Goal: Task Accomplishment & Management: Use online tool/utility

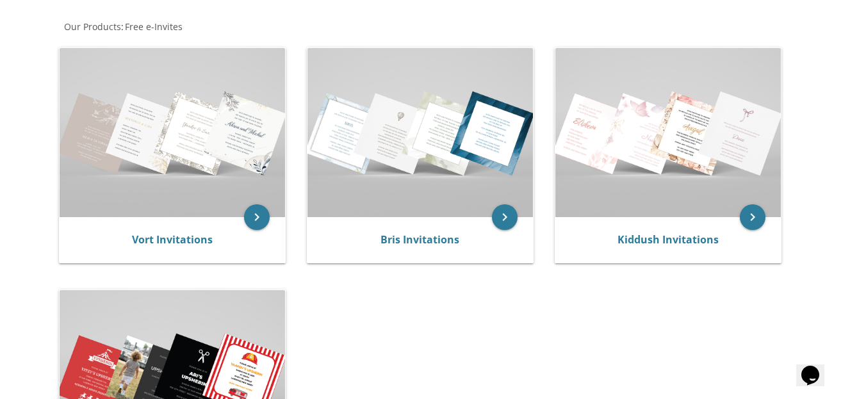
scroll to position [232, 0]
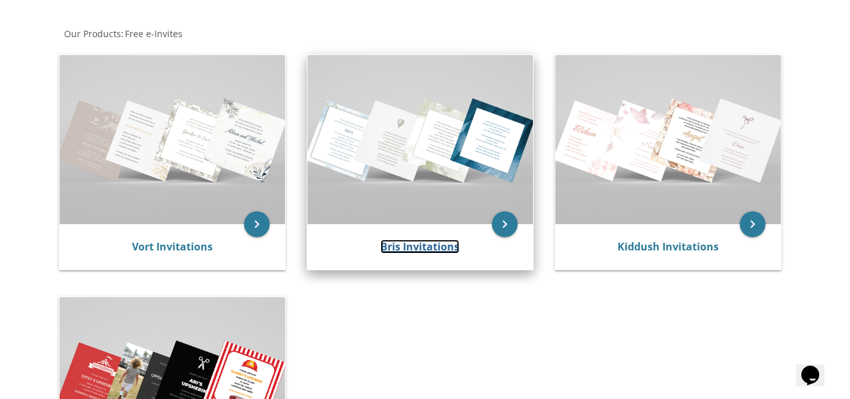
click at [437, 245] on link "Bris Invitations" at bounding box center [420, 247] width 79 height 14
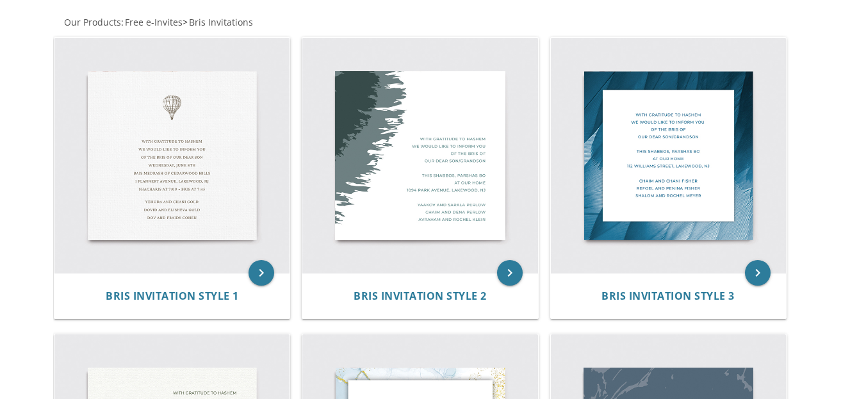
scroll to position [244, 0]
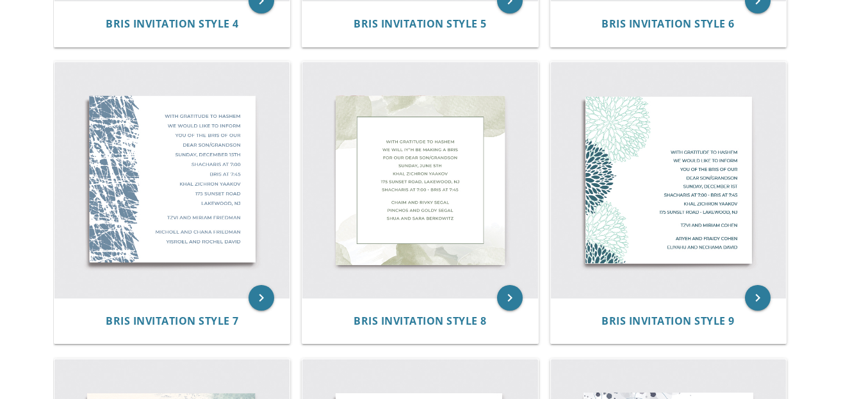
scroll to position [812, 0]
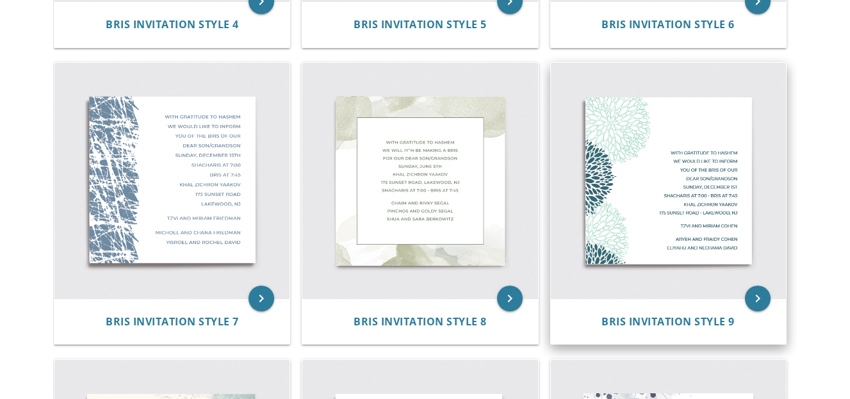
click at [686, 256] on img at bounding box center [668, 180] width 235 height 235
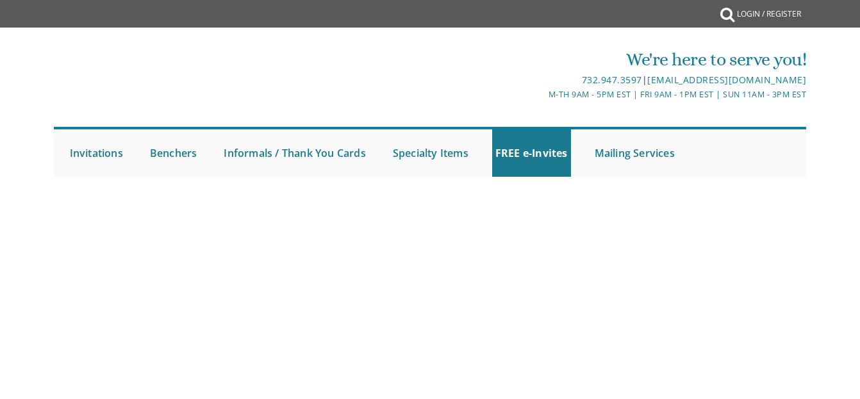
click at [194, 206] on div at bounding box center [430, 225] width 774 height 58
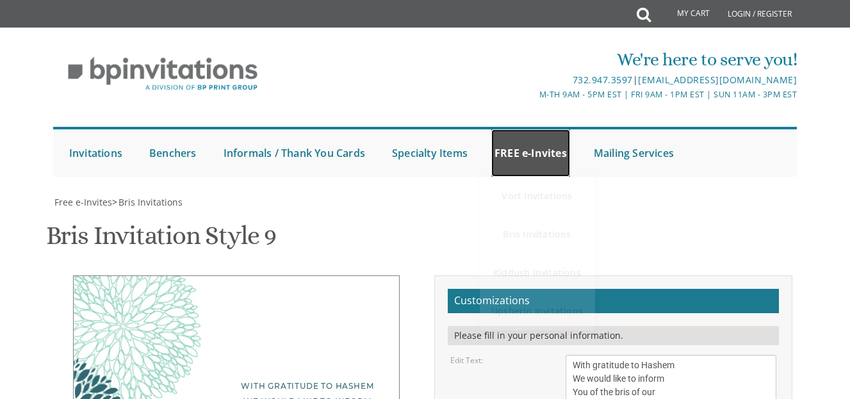
click at [533, 156] on link "FREE e-Invites" at bounding box center [530, 152] width 79 height 47
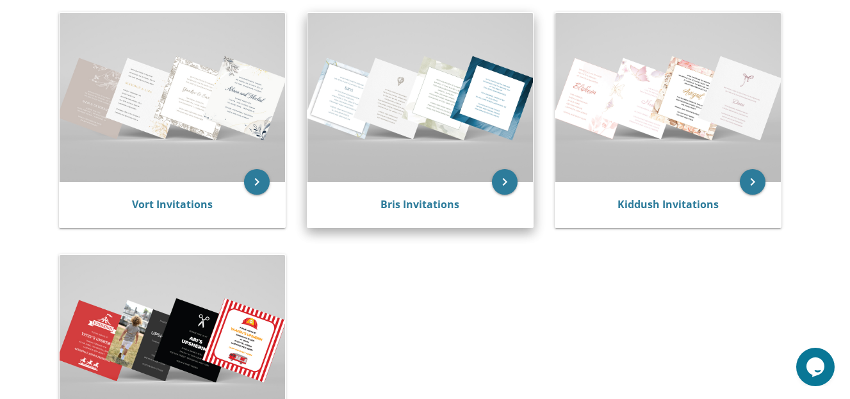
scroll to position [275, 0]
click at [413, 207] on link "Bris Invitations" at bounding box center [420, 204] width 79 height 14
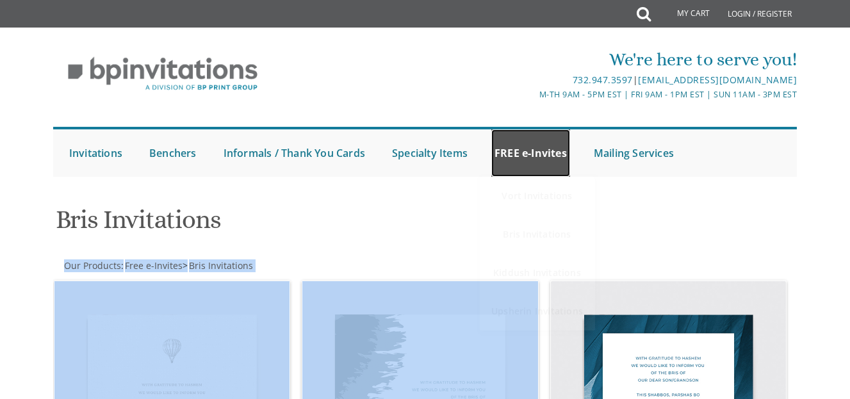
click at [530, 156] on link "FREE e-Invites" at bounding box center [530, 152] width 79 height 47
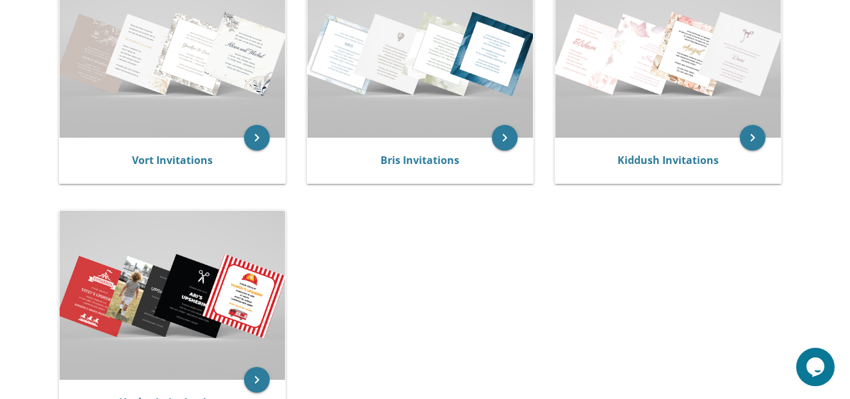
scroll to position [318, 0]
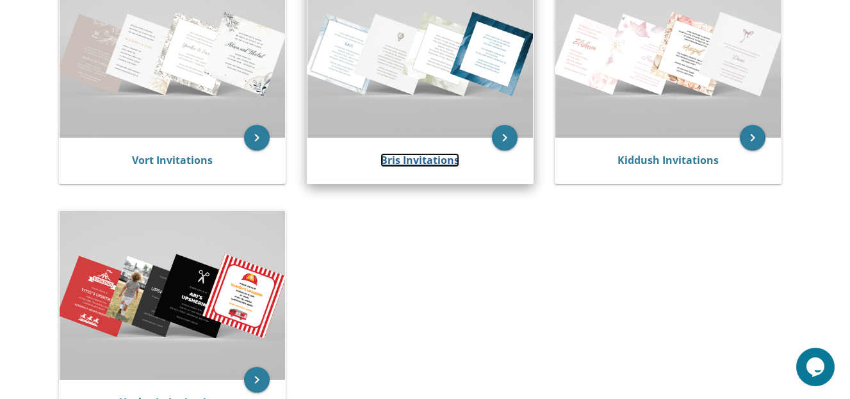
click at [419, 165] on link "Bris Invitations" at bounding box center [420, 160] width 79 height 14
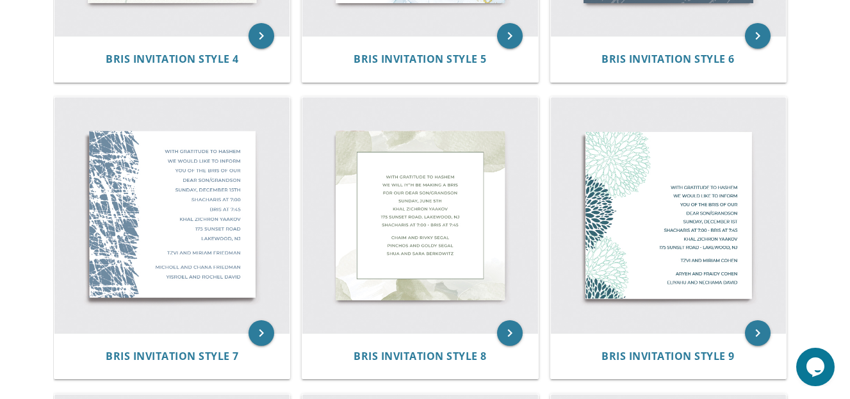
scroll to position [778, 0]
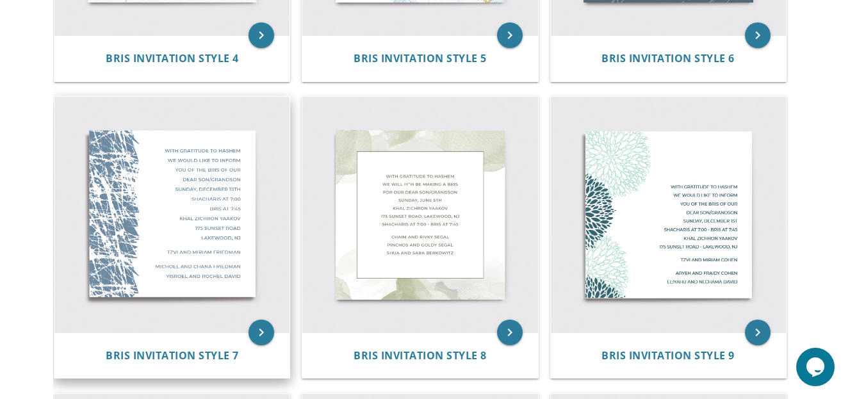
click at [192, 271] on img at bounding box center [171, 214] width 235 height 235
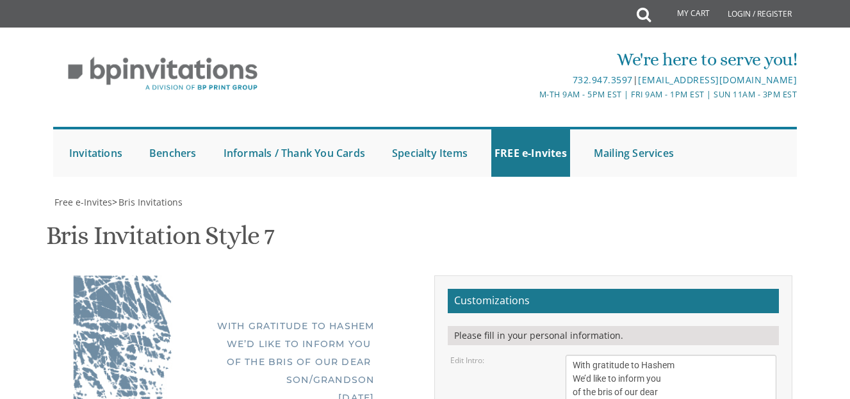
scroll to position [252, 0]
click at [604, 355] on textarea "With gratitude to Hashem We’d like to inform you of the bris of our dear son/gr…" at bounding box center [671, 386] width 211 height 62
click at [650, 355] on textarea "With gratitude to Hashem We’d like to inform you of the bris of our dear son/gr…" at bounding box center [671, 386] width 211 height 62
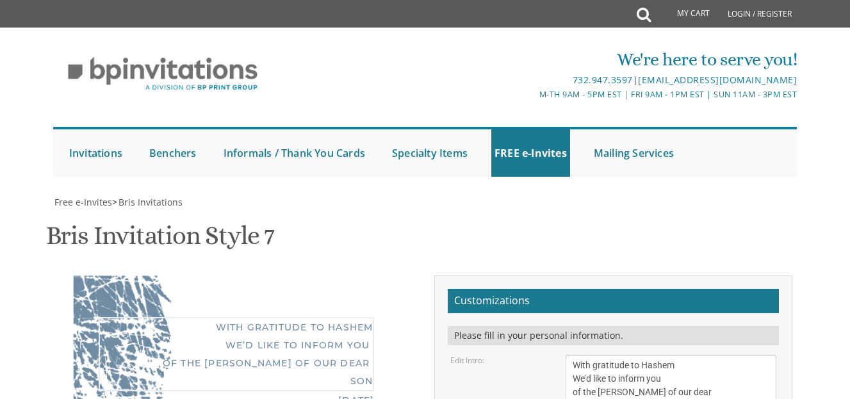
click at [691, 355] on textarea "With gratitude to Hashem We’d like to inform you of the bris of our dear son/gr…" at bounding box center [671, 386] width 211 height 62
click at [598, 355] on textarea "With gratitude to Hashem We’d like to inform you of the bris of our dear son/gr…" at bounding box center [671, 386] width 211 height 62
click at [568, 355] on textarea "With gratitude to Hashem We’d like to inform you of the bris of our dear son/gr…" at bounding box center [671, 386] width 211 height 62
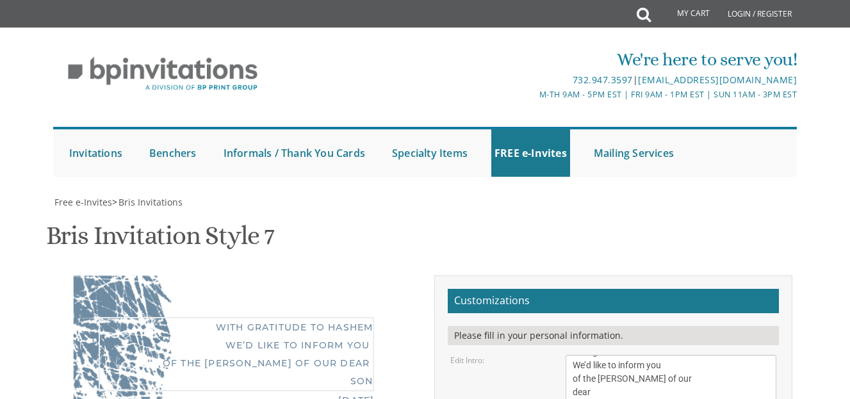
click at [568, 355] on textarea "With gratitude to Hashem We’d like to inform you of the bris of our dear son/gr…" at bounding box center [671, 386] width 211 height 62
type textarea "With gratitude to Hashem We’d like to inform you of the [PERSON_NAME] of our de…"
click at [482, 355] on div "Edit Intro: With gratitude to [PERSON_NAME] We’d like to inform you of the bris…" at bounding box center [613, 386] width 345 height 62
